Goal: Check status: Check status

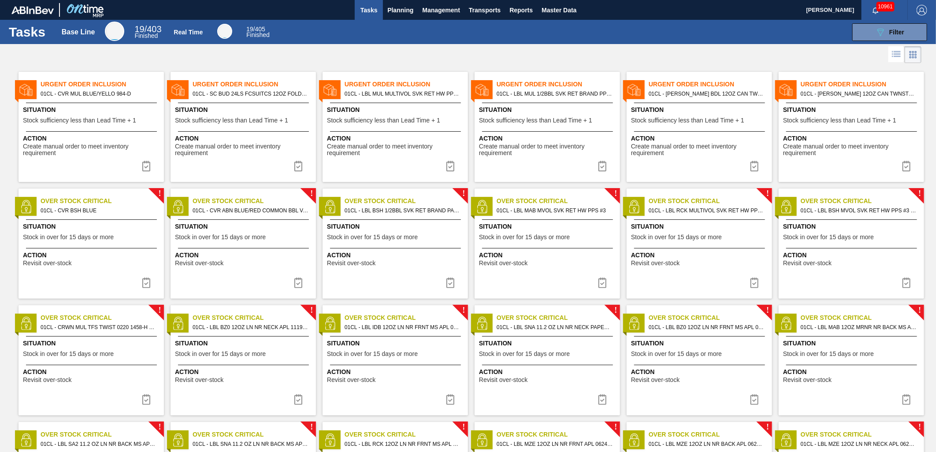
click at [296, 164] on img at bounding box center [298, 166] width 11 height 11
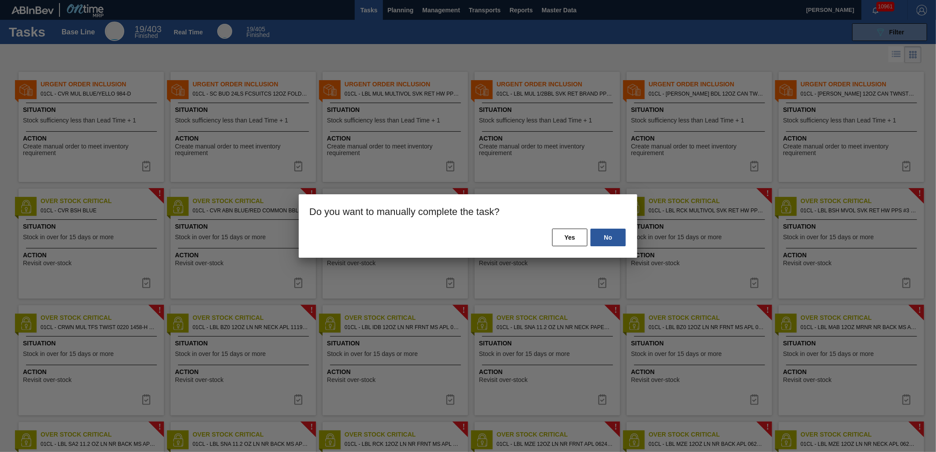
drag, startPoint x: 562, startPoint y: 236, endPoint x: 509, endPoint y: 226, distance: 54.3
click at [560, 235] on button "Yes" at bounding box center [569, 238] width 35 height 18
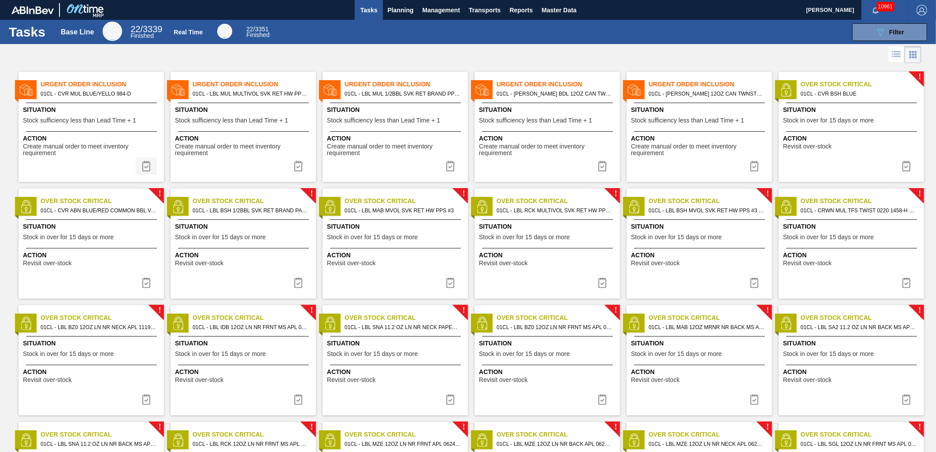
click at [143, 172] on button at bounding box center [146, 166] width 21 height 18
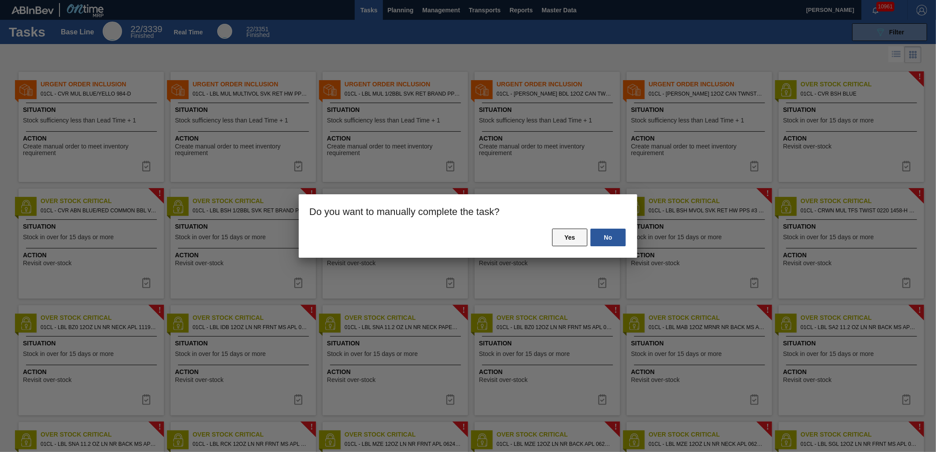
click at [581, 238] on button "Yes" at bounding box center [569, 238] width 35 height 18
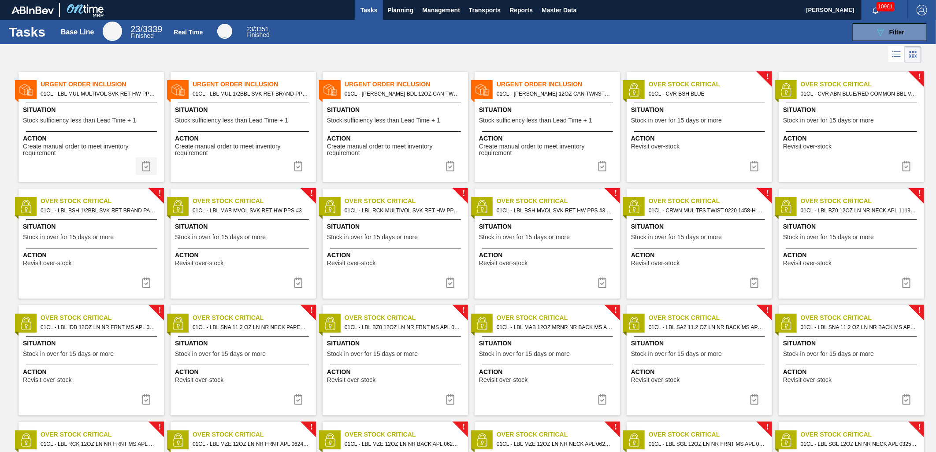
click at [150, 169] on img at bounding box center [146, 166] width 11 height 11
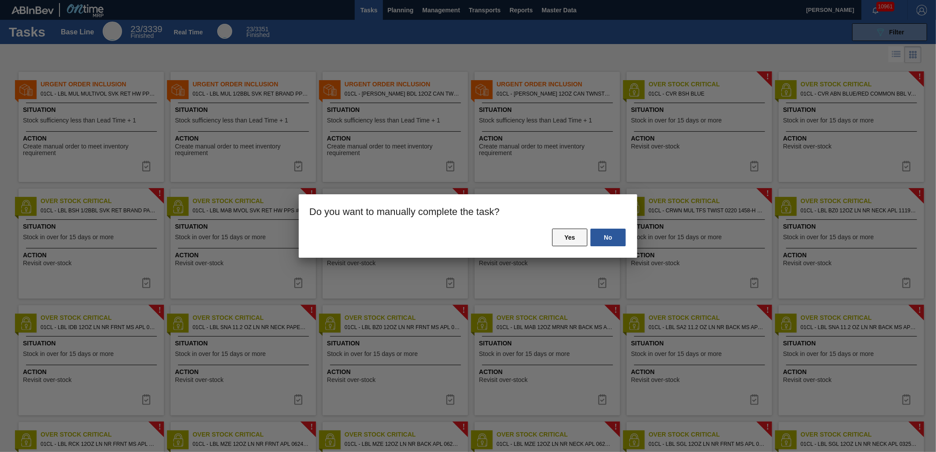
click at [573, 241] on button "Yes" at bounding box center [569, 238] width 35 height 18
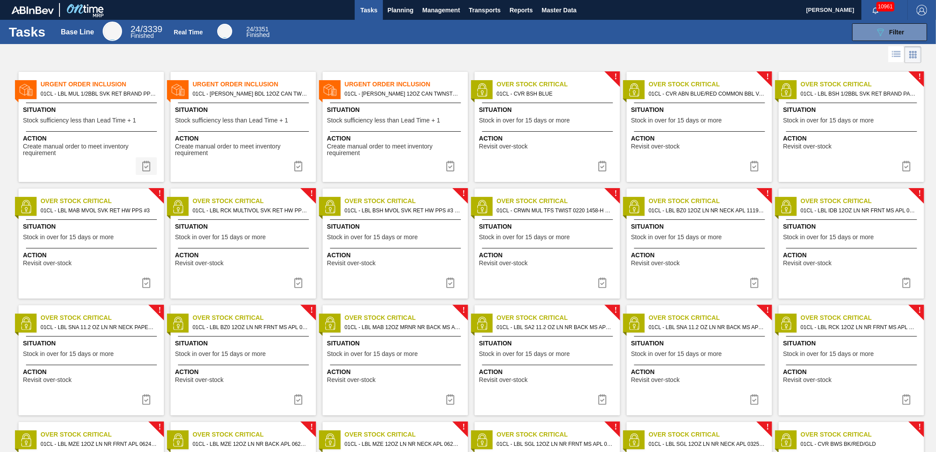
click at [150, 171] on img at bounding box center [146, 166] width 11 height 11
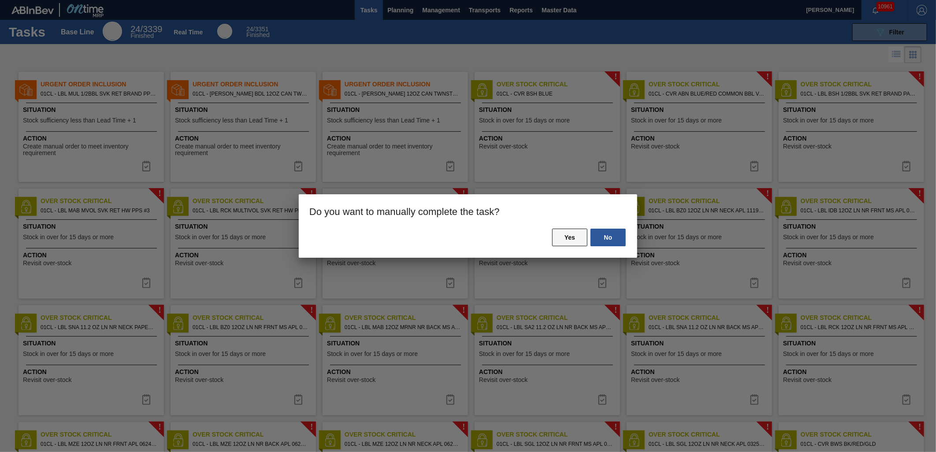
click at [562, 239] on button "Yes" at bounding box center [569, 238] width 35 height 18
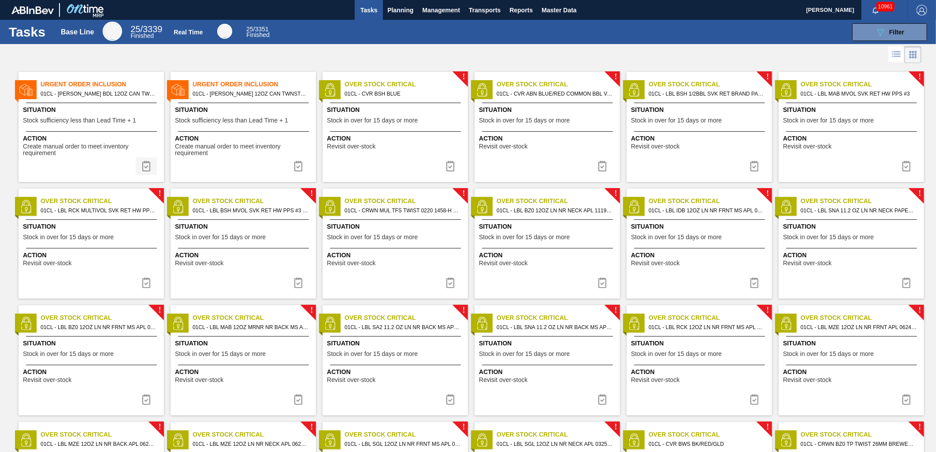
click at [141, 169] on img at bounding box center [146, 166] width 11 height 11
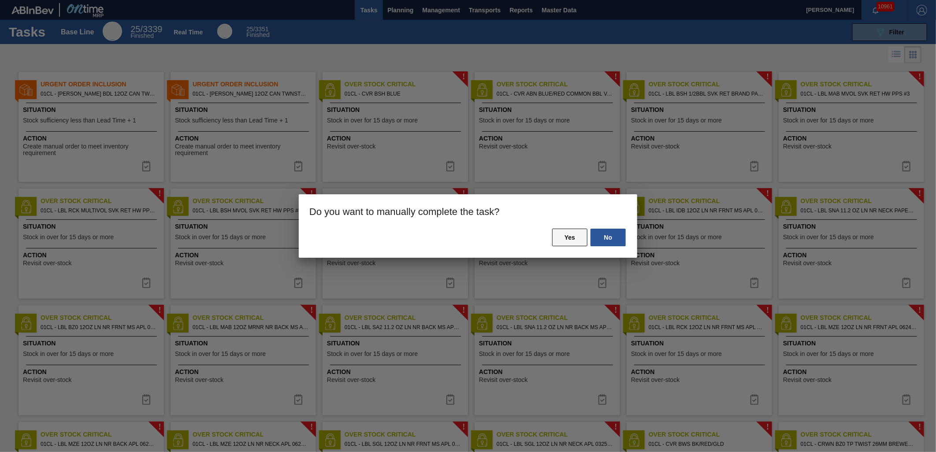
click at [566, 242] on button "Yes" at bounding box center [569, 238] width 35 height 18
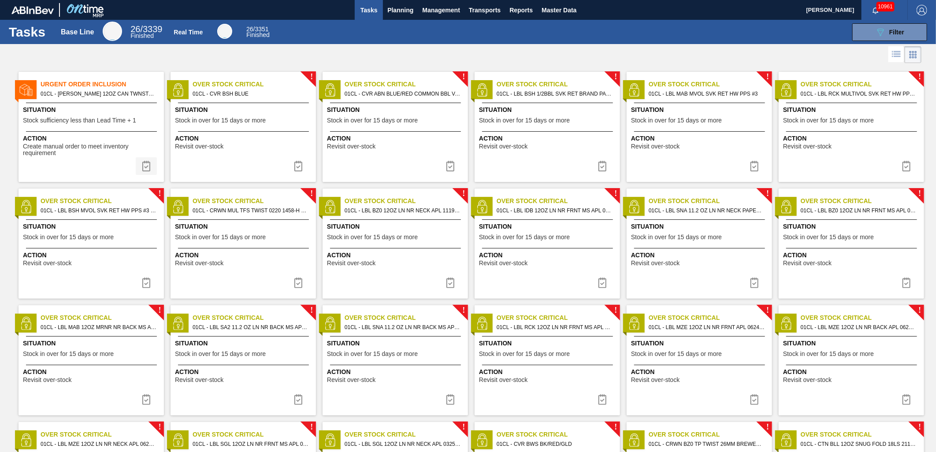
click at [150, 170] on img at bounding box center [146, 166] width 11 height 11
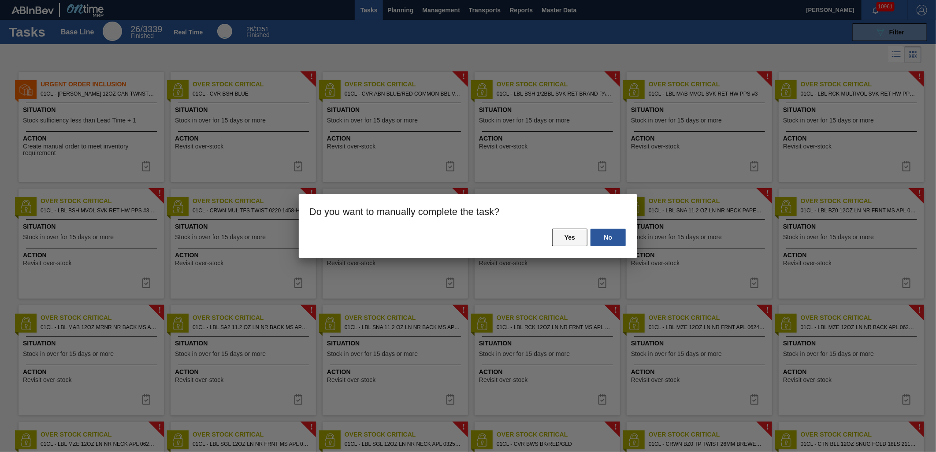
click at [578, 238] on button "Yes" at bounding box center [569, 238] width 35 height 18
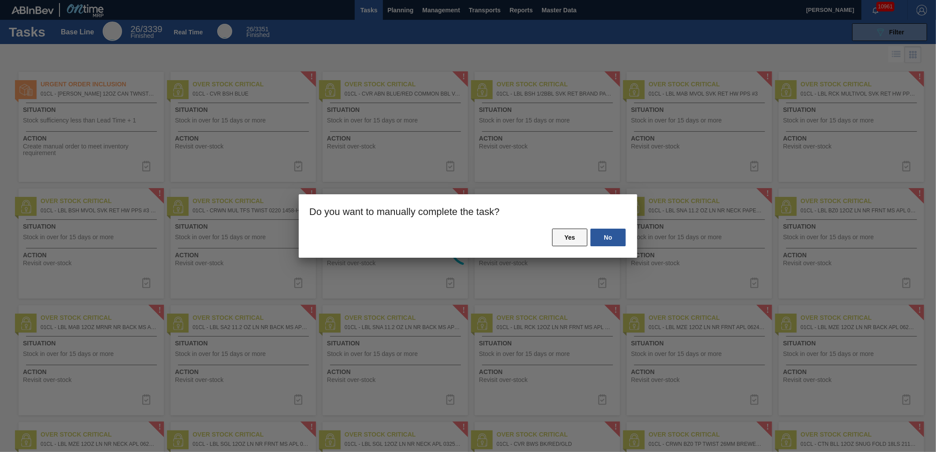
click at [572, 237] on button "Yes" at bounding box center [569, 238] width 35 height 18
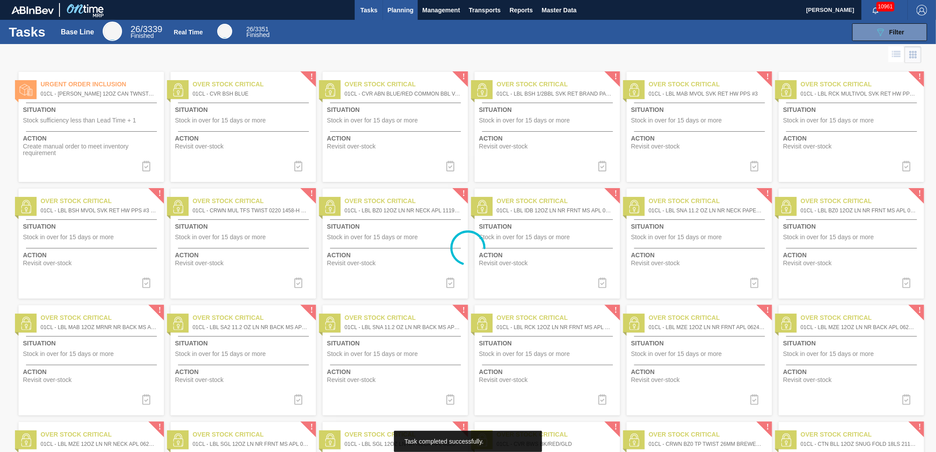
click at [402, 11] on span "Planning" at bounding box center [400, 10] width 26 height 11
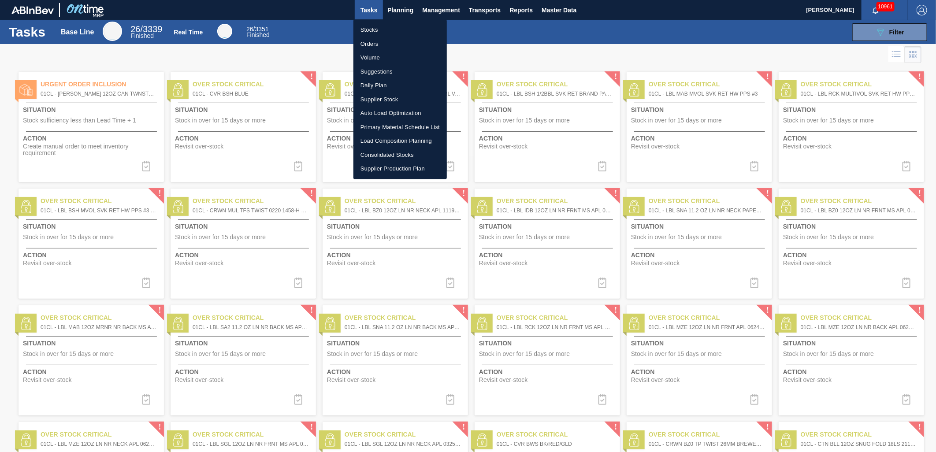
click at [395, 31] on li "Stocks" at bounding box center [400, 30] width 93 height 14
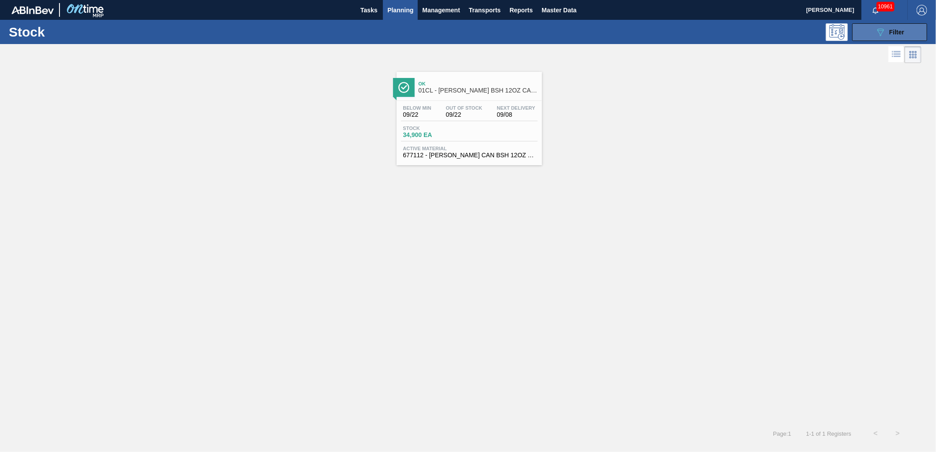
click at [869, 31] on button "089F7B8B-B2A5-4AFE-B5C0-19BA573D28AC Filter" at bounding box center [890, 32] width 75 height 18
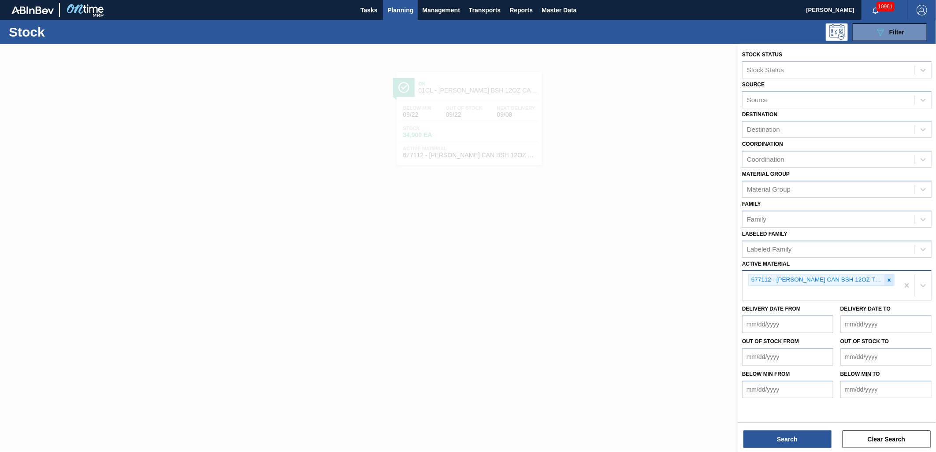
click at [890, 279] on icon at bounding box center [889, 280] width 3 height 3
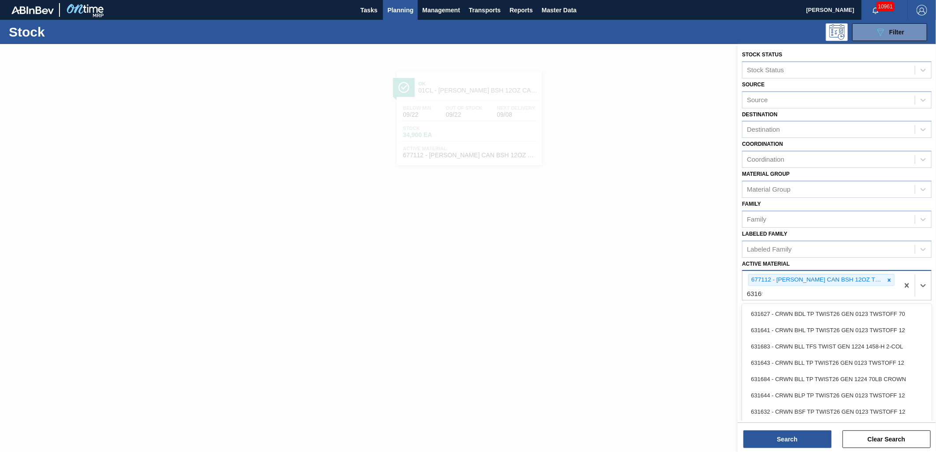
type Material "631698"
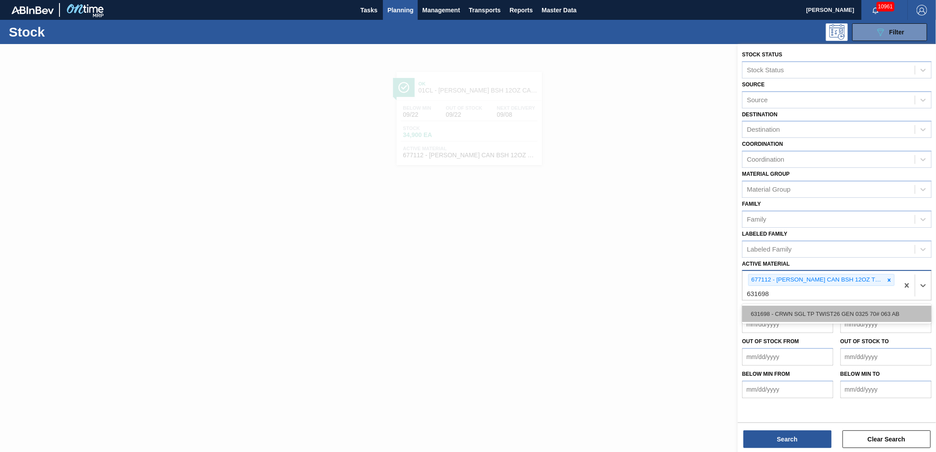
click at [841, 309] on div "631698 - CRWN SGL TP TWIST26 GEN 0325 70# 063 AB" at bounding box center [837, 314] width 190 height 16
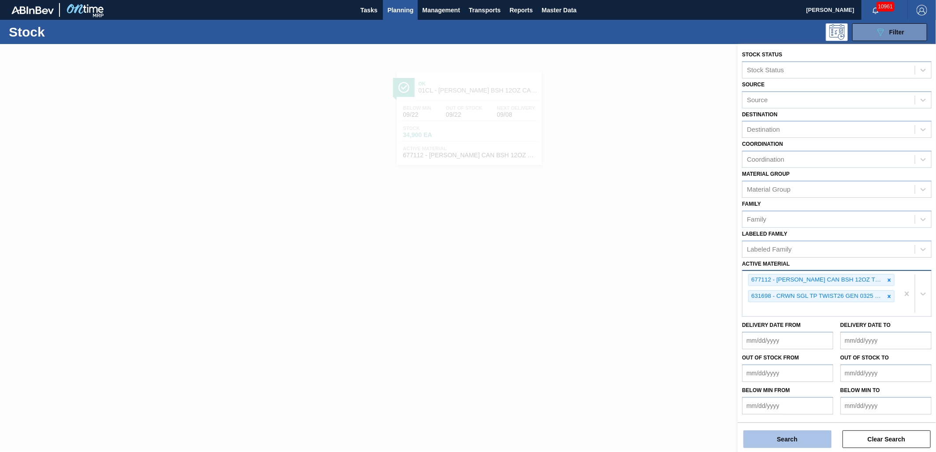
click at [791, 433] on button "Search" at bounding box center [788, 440] width 88 height 18
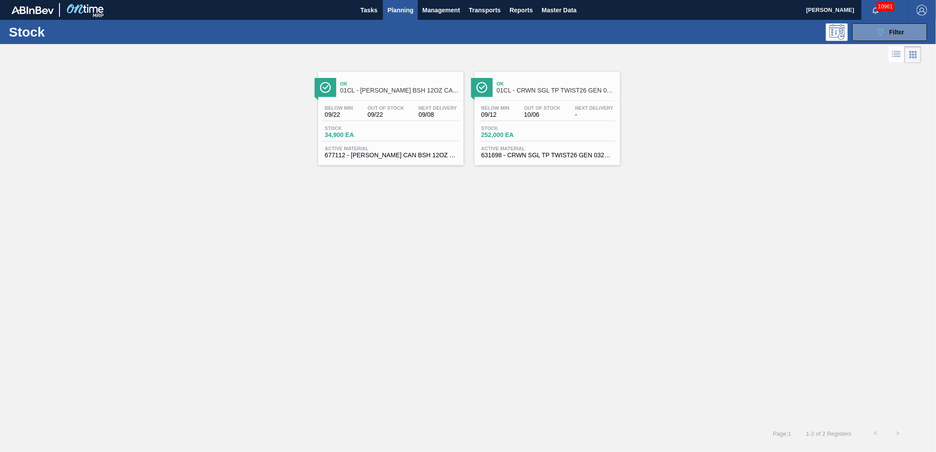
click at [469, 138] on link "Ok 01CL - CRWN SGL TP TWIST26 GEN 0325 Below Min 09/12 Out Of Stock 10/06 Next …" at bounding box center [546, 115] width 156 height 100
